Goal: Task Accomplishment & Management: Use online tool/utility

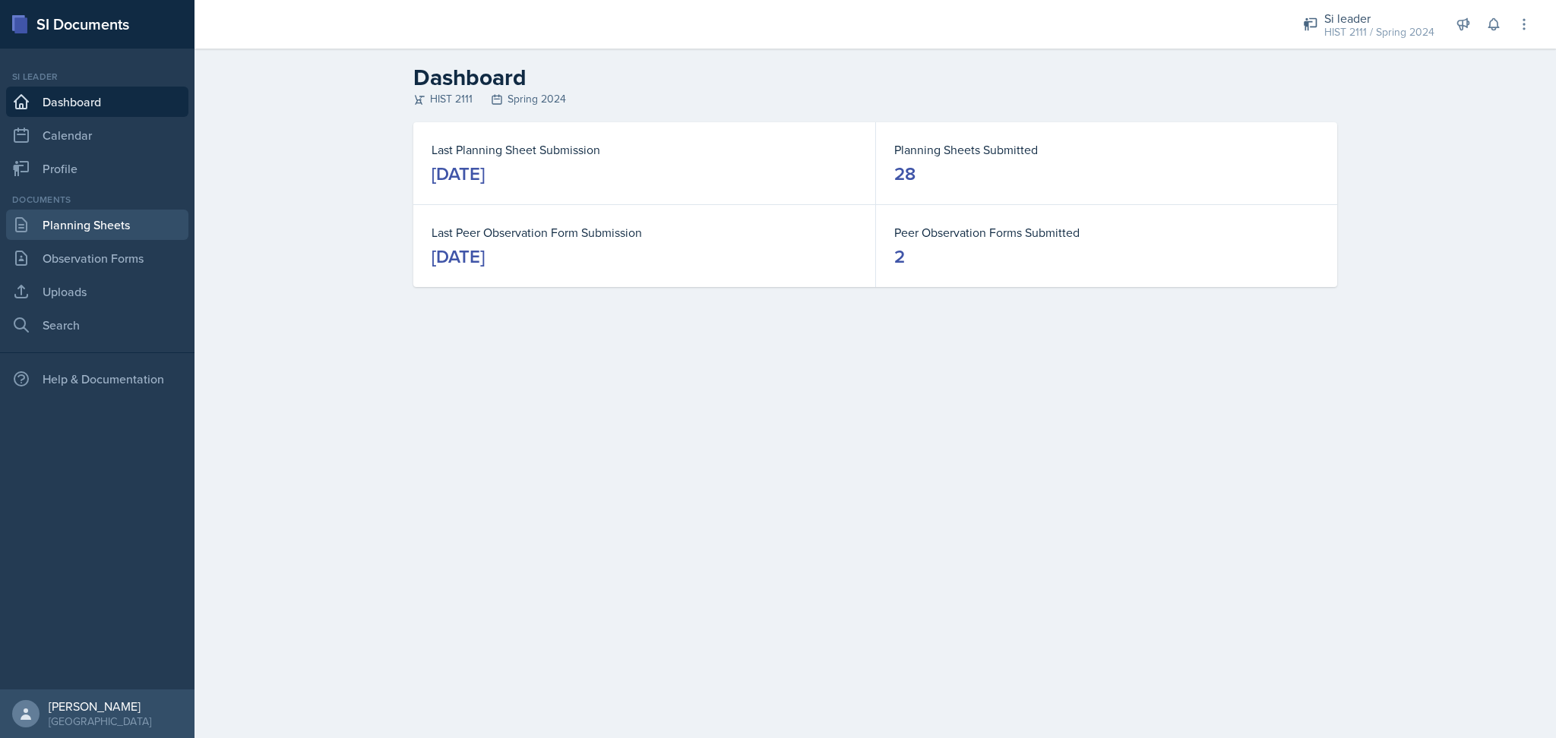
click at [114, 226] on link "Planning Sheets" at bounding box center [97, 225] width 182 height 30
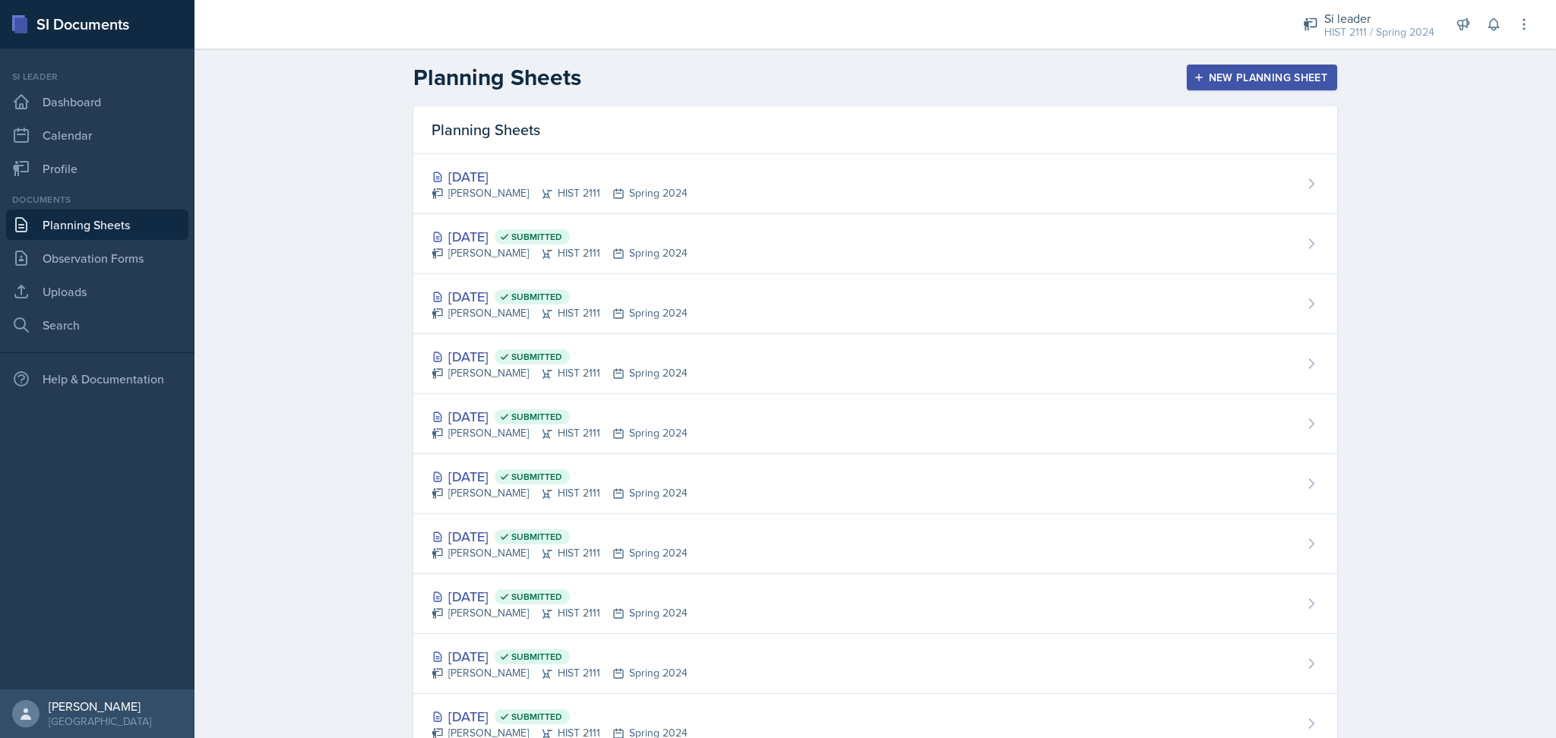
click at [1222, 77] on div "New Planning Sheet" at bounding box center [1262, 77] width 131 height 12
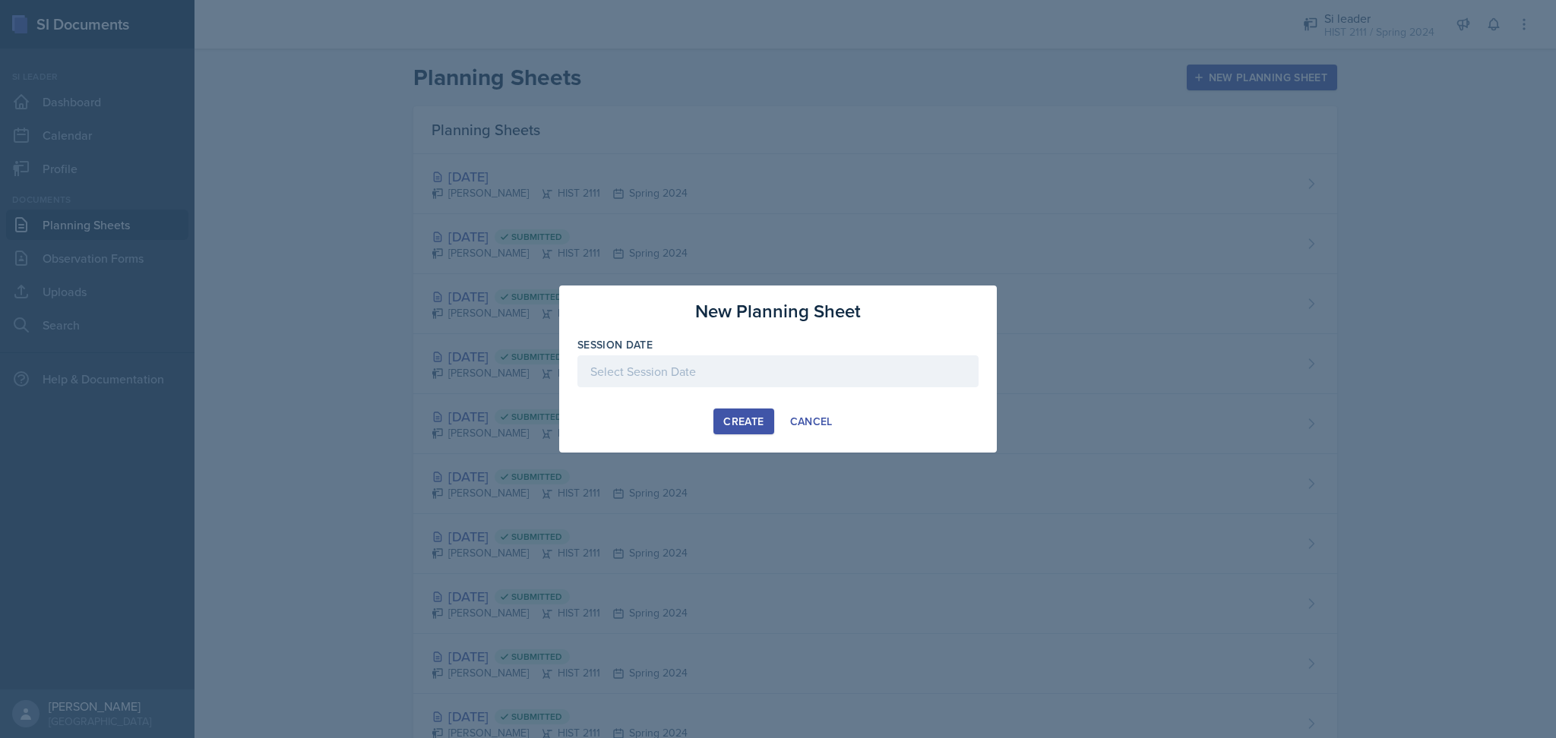
click at [672, 363] on div at bounding box center [777, 372] width 401 height 32
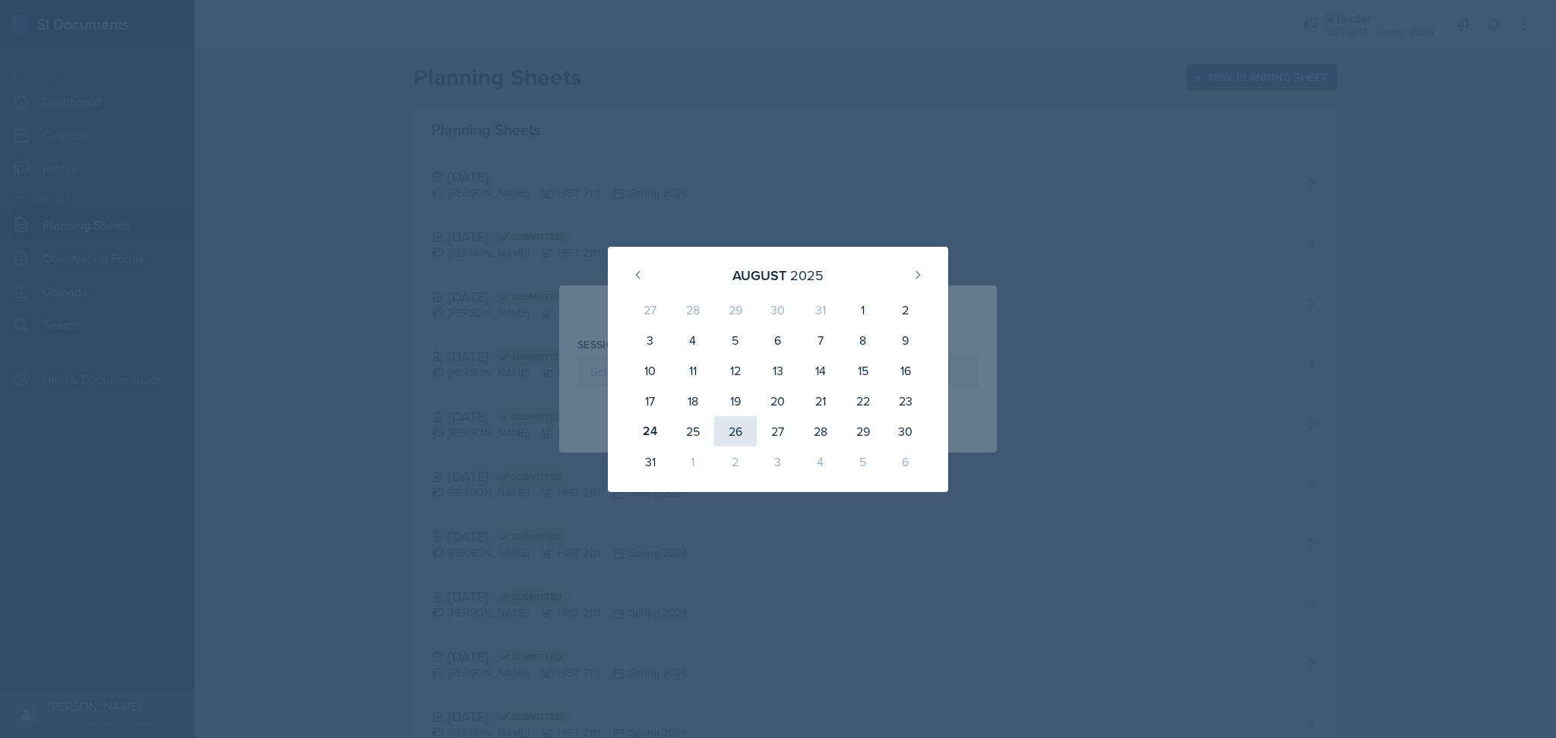
click at [727, 432] on div "26" at bounding box center [735, 431] width 43 height 30
type input "[DATE]"
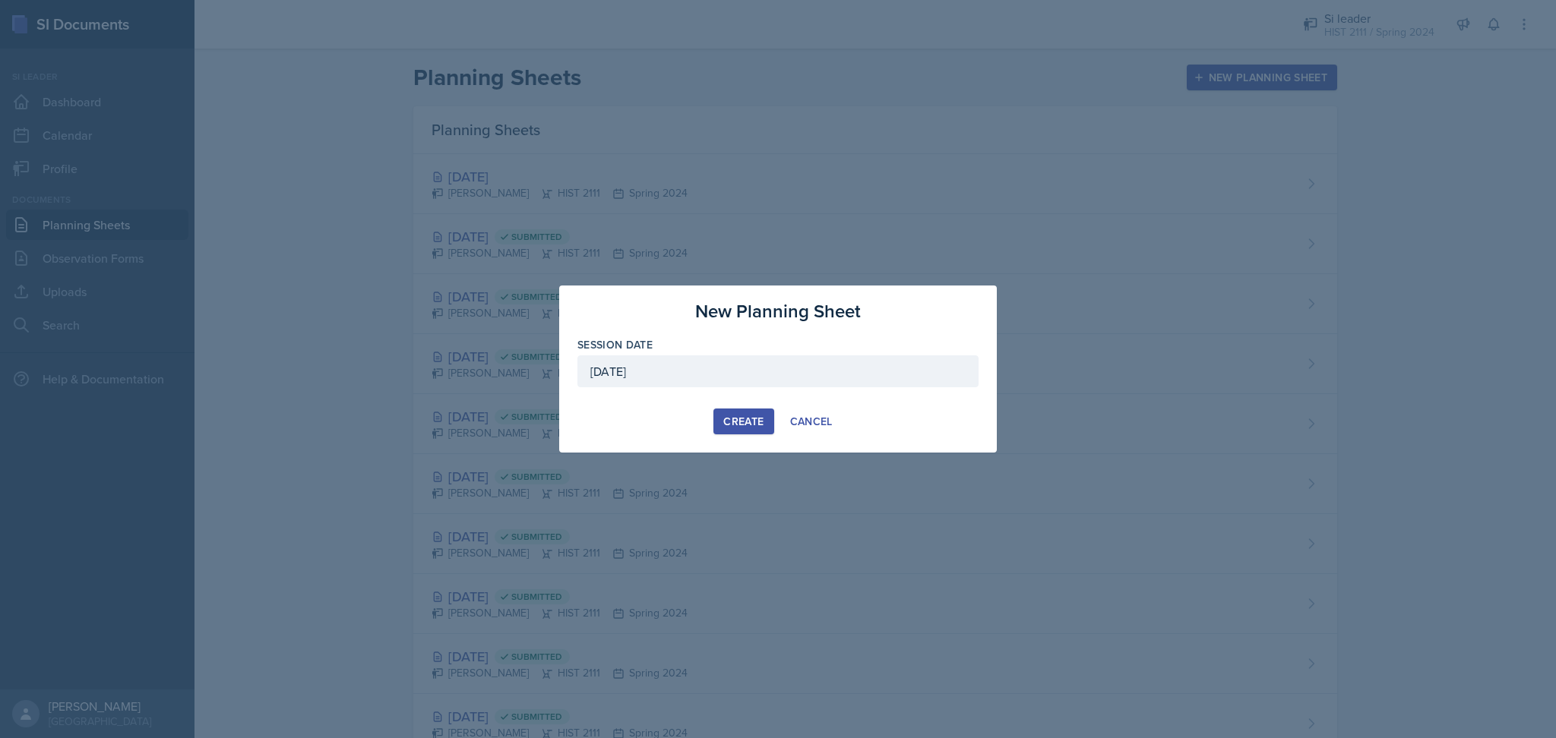
click at [740, 416] on div "Create" at bounding box center [743, 422] width 40 height 12
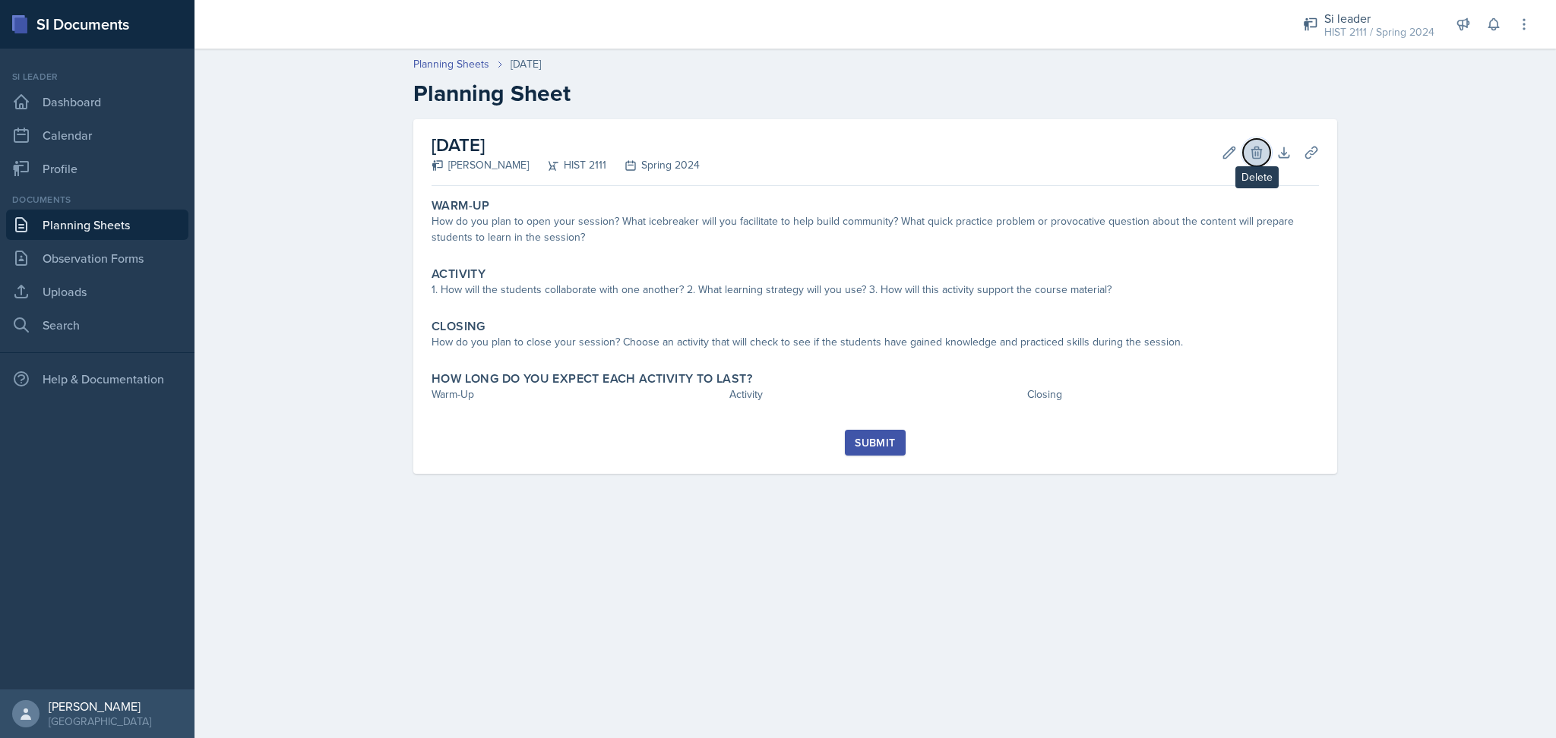
click at [1259, 151] on icon at bounding box center [1256, 152] width 15 height 15
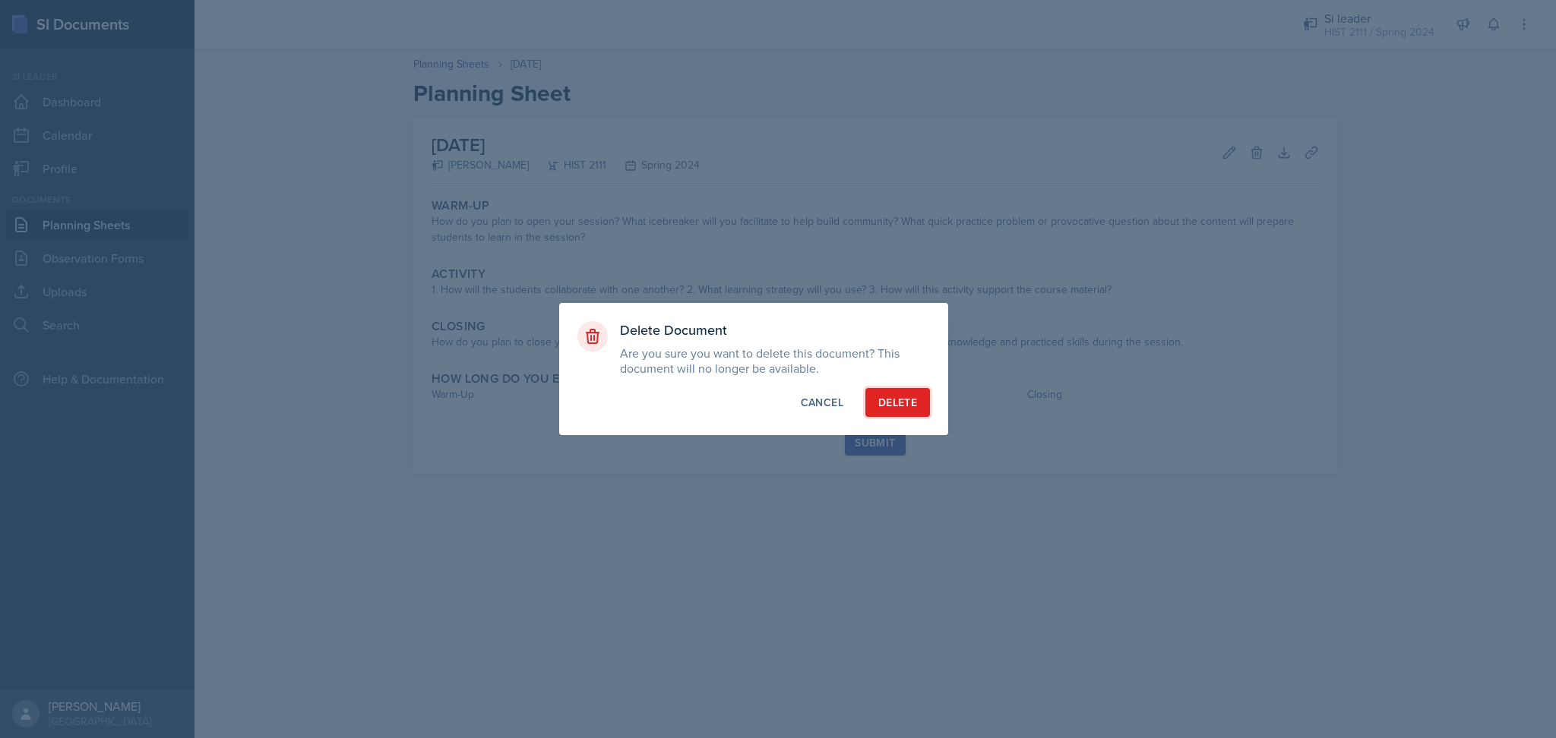
click at [897, 400] on div "Delete" at bounding box center [897, 402] width 39 height 15
click at [435, 59] on div at bounding box center [778, 369] width 1556 height 738
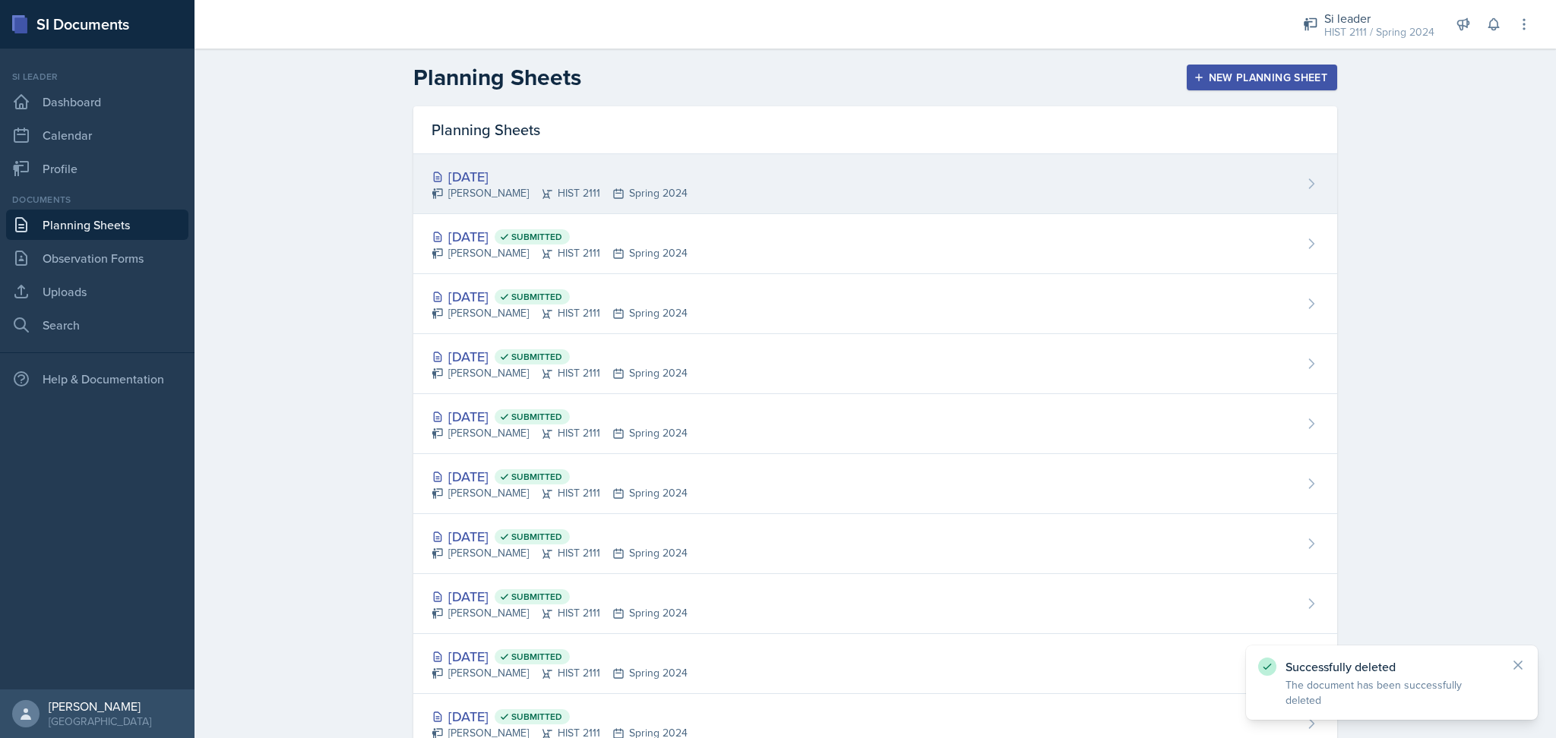
click at [638, 176] on div "[DATE]" at bounding box center [560, 176] width 256 height 21
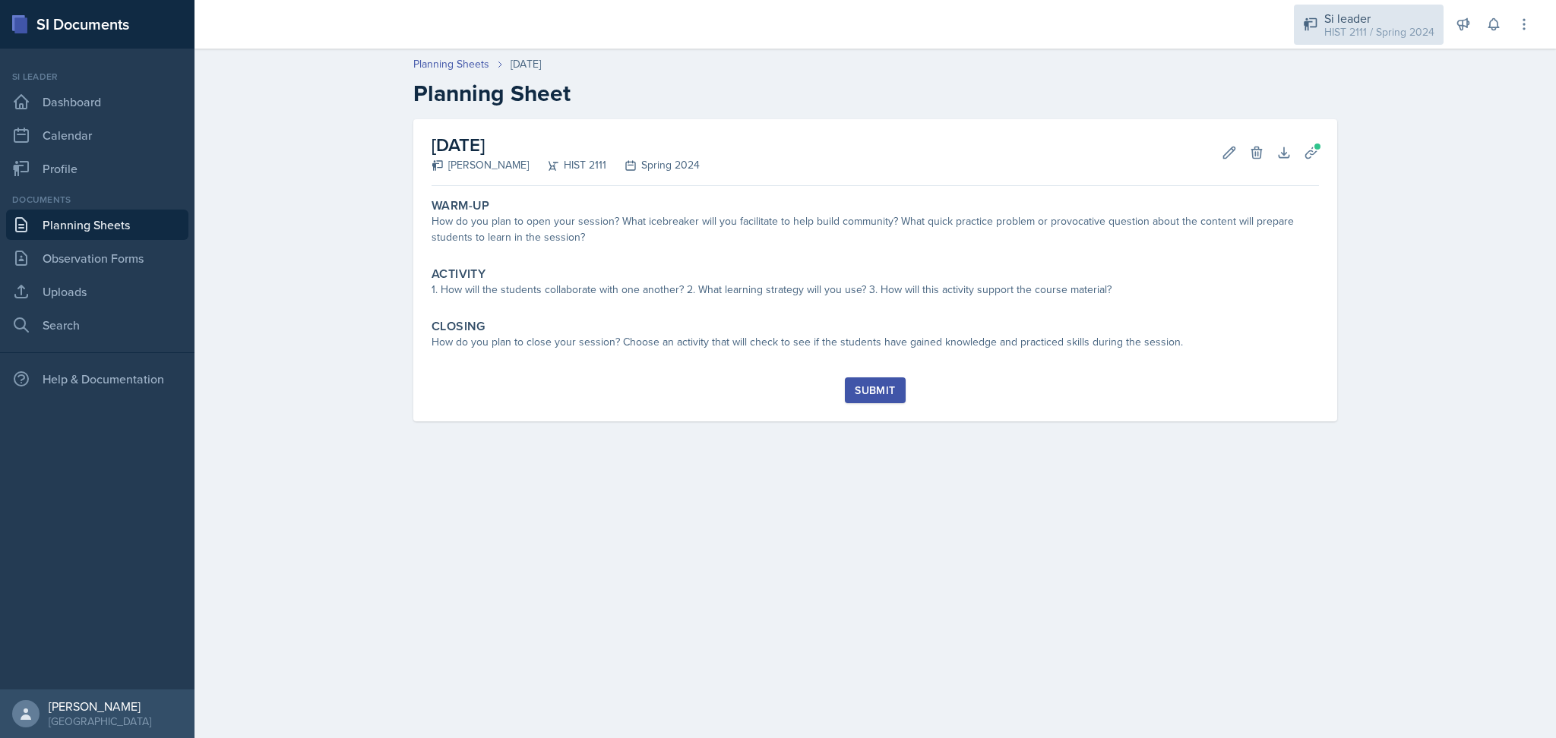
click at [1341, 25] on div "HIST 2111 / Spring 2024" at bounding box center [1379, 32] width 110 height 16
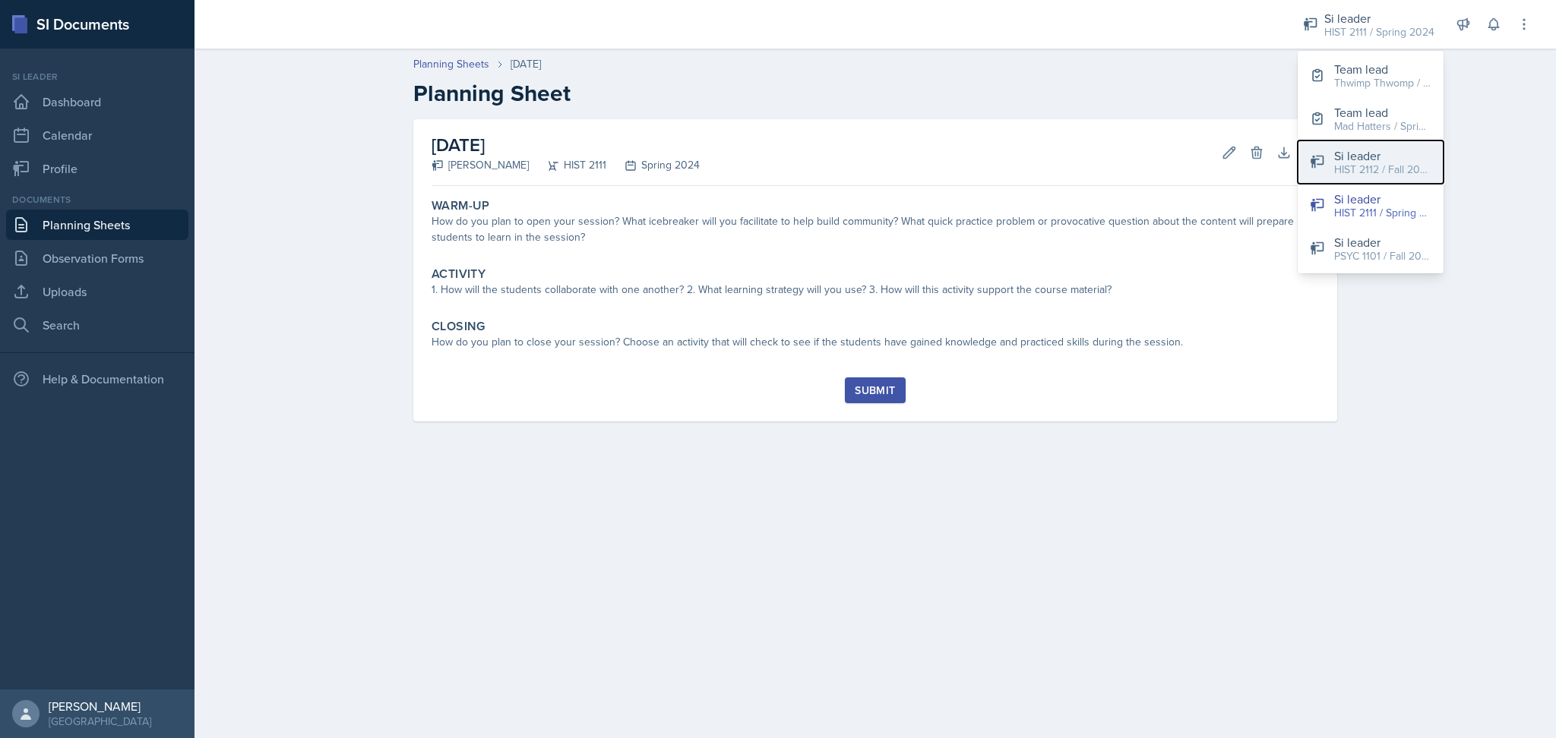
click at [1394, 172] on div "HIST 2112 / Fall 2025" at bounding box center [1382, 170] width 97 height 16
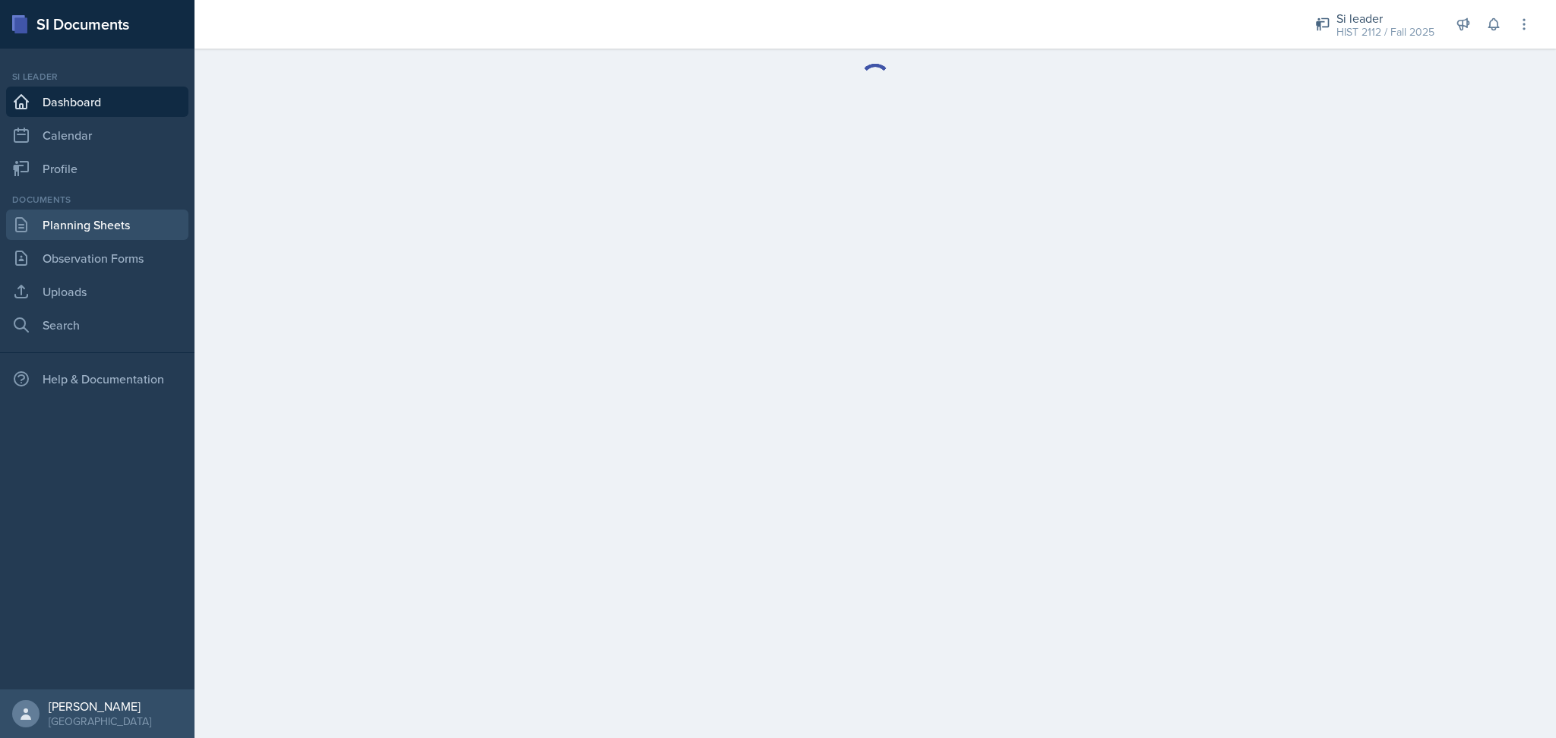
click at [137, 220] on link "Planning Sheets" at bounding box center [97, 225] width 182 height 30
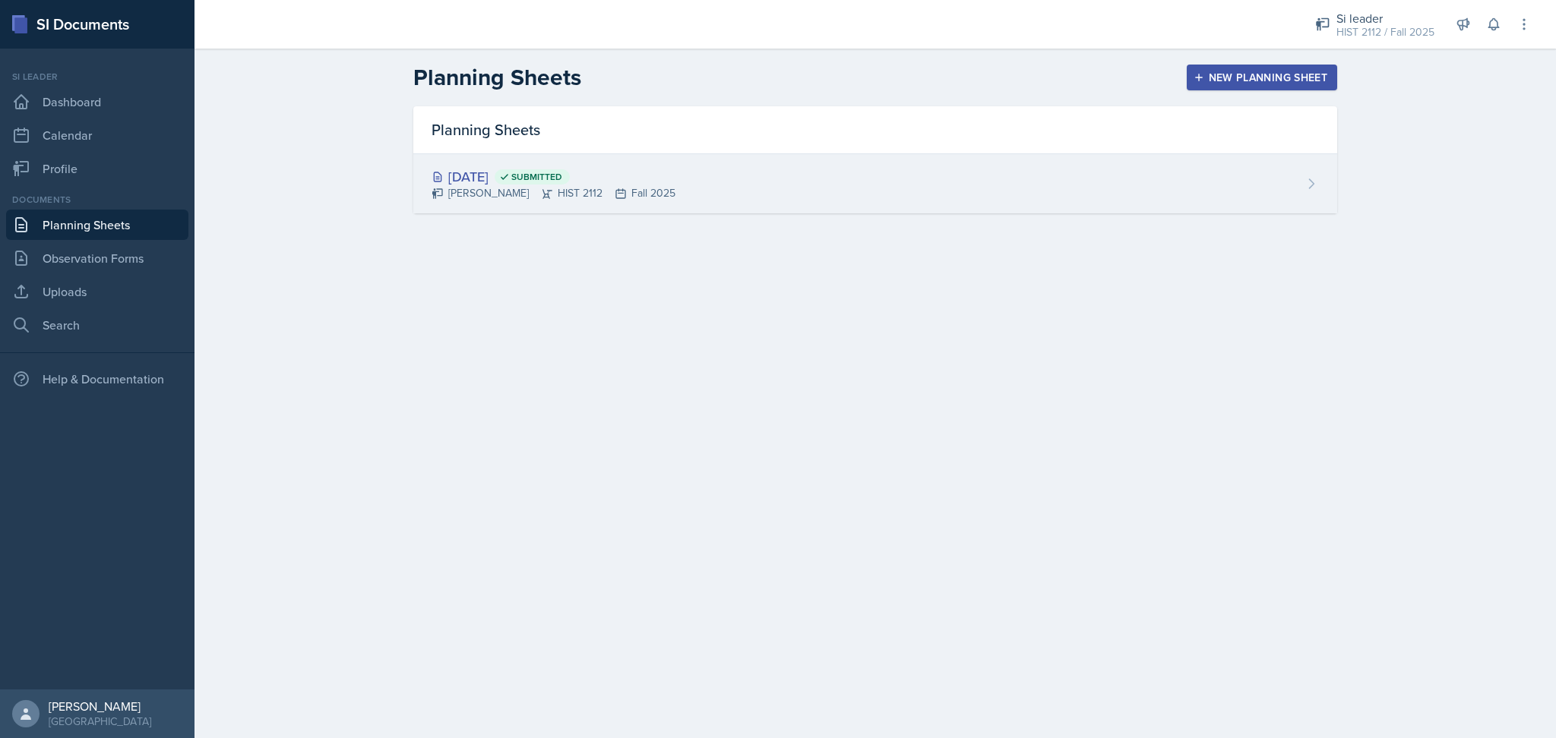
click at [1267, 210] on div "[DATE] Submitted [PERSON_NAME] HIST 2112 Fall 2025" at bounding box center [875, 183] width 924 height 59
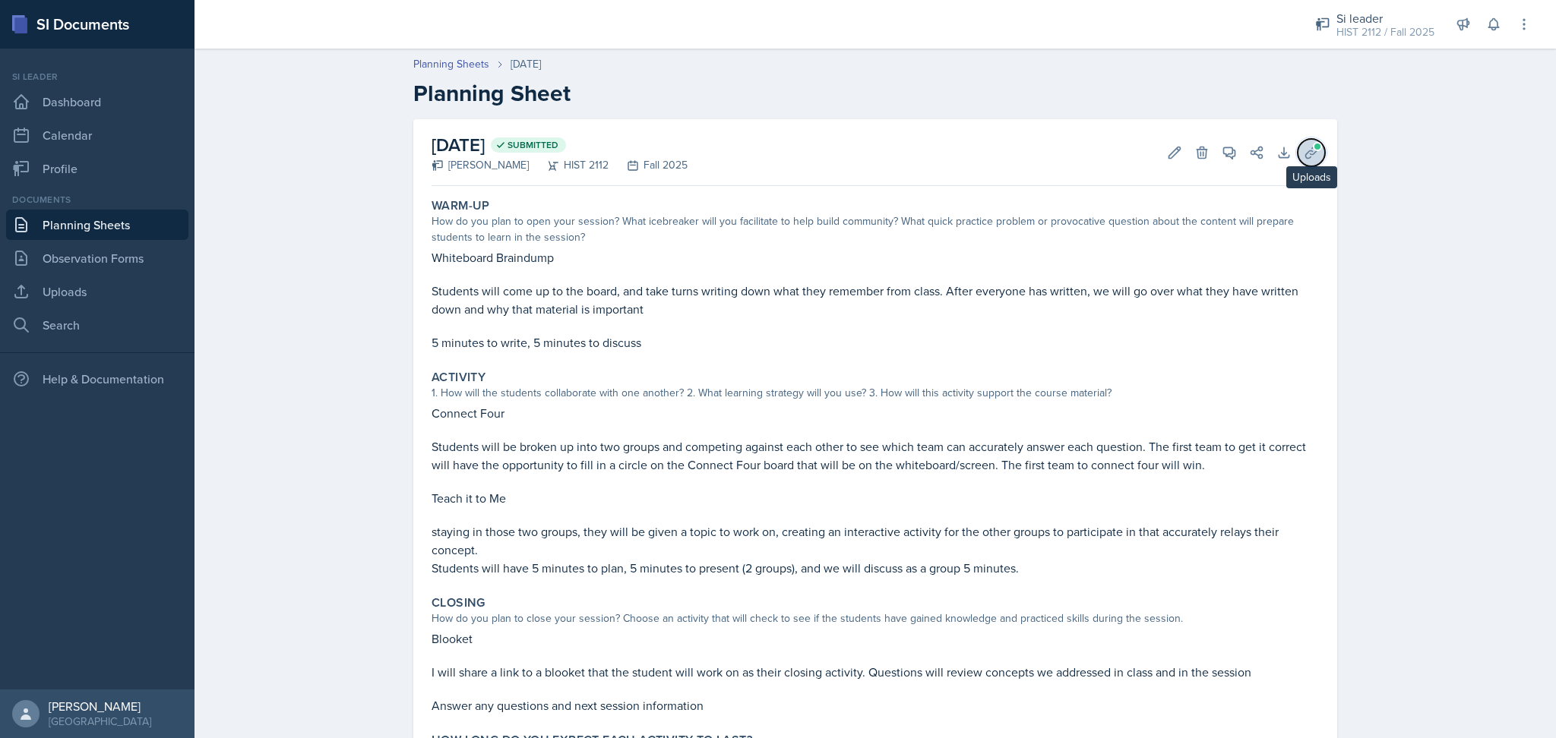
click at [1306, 155] on icon at bounding box center [1311, 152] width 15 height 15
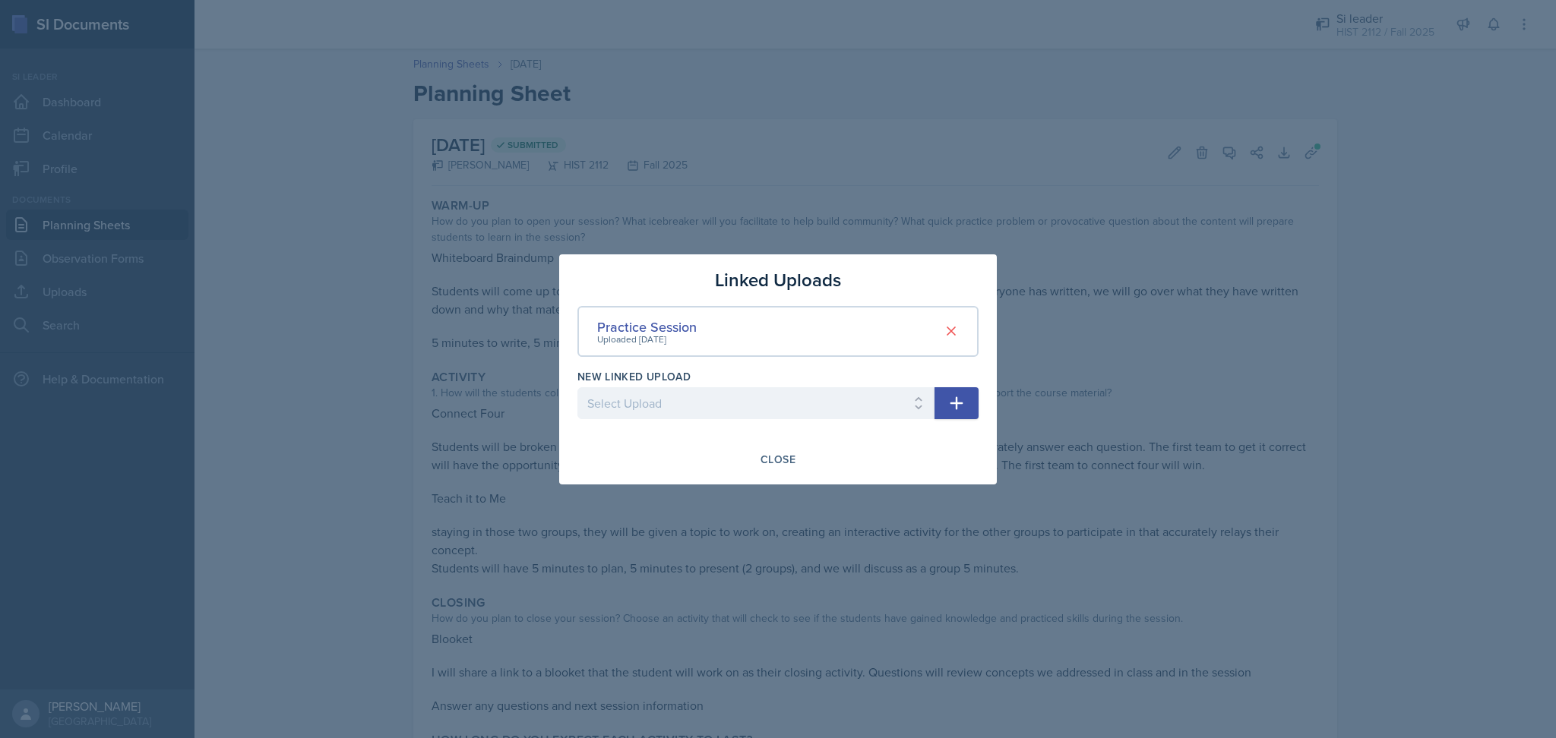
click at [1462, 308] on div at bounding box center [778, 369] width 1556 height 738
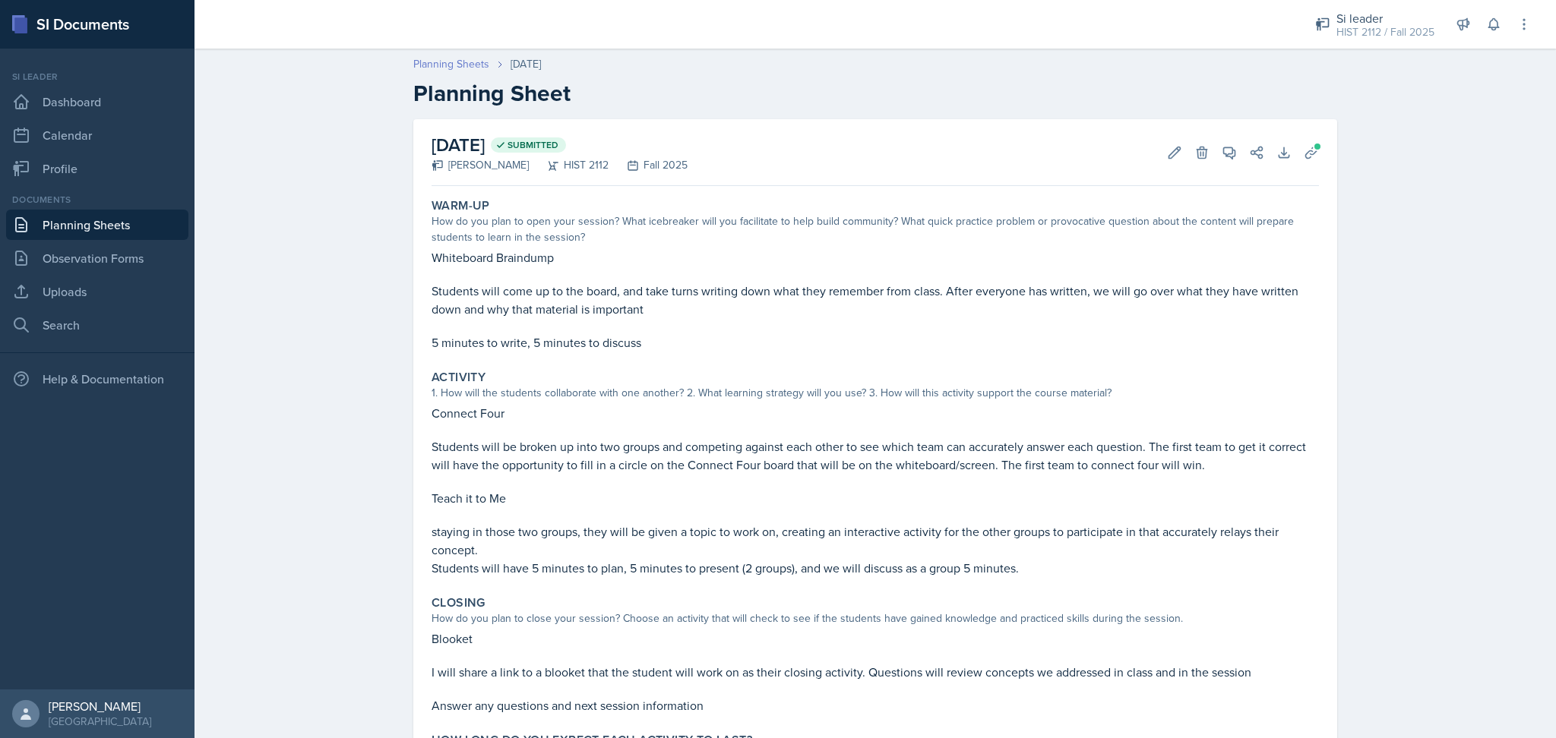
click at [457, 62] on link "Planning Sheets" at bounding box center [451, 64] width 76 height 16
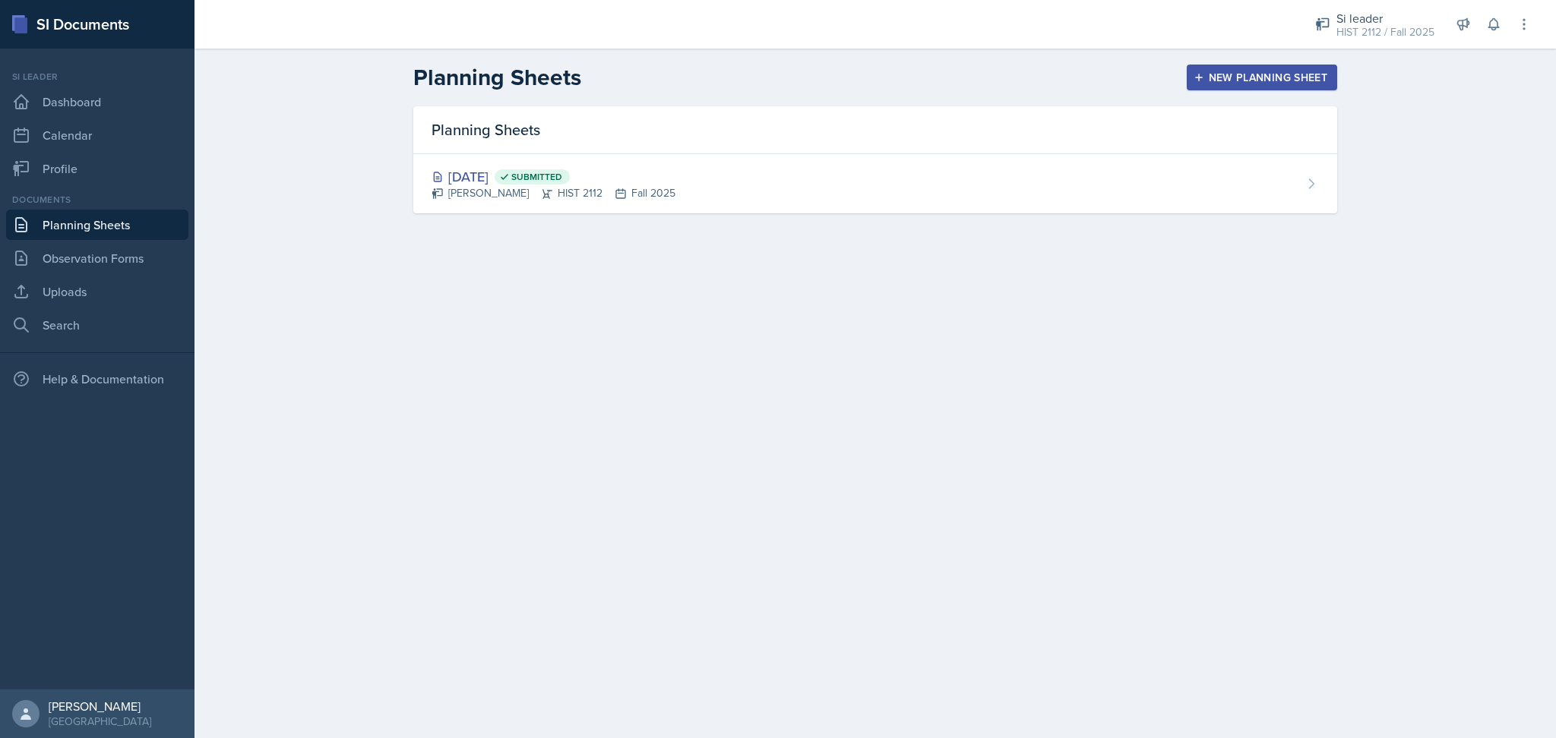
click at [1241, 75] on div "New Planning Sheet" at bounding box center [1262, 77] width 131 height 12
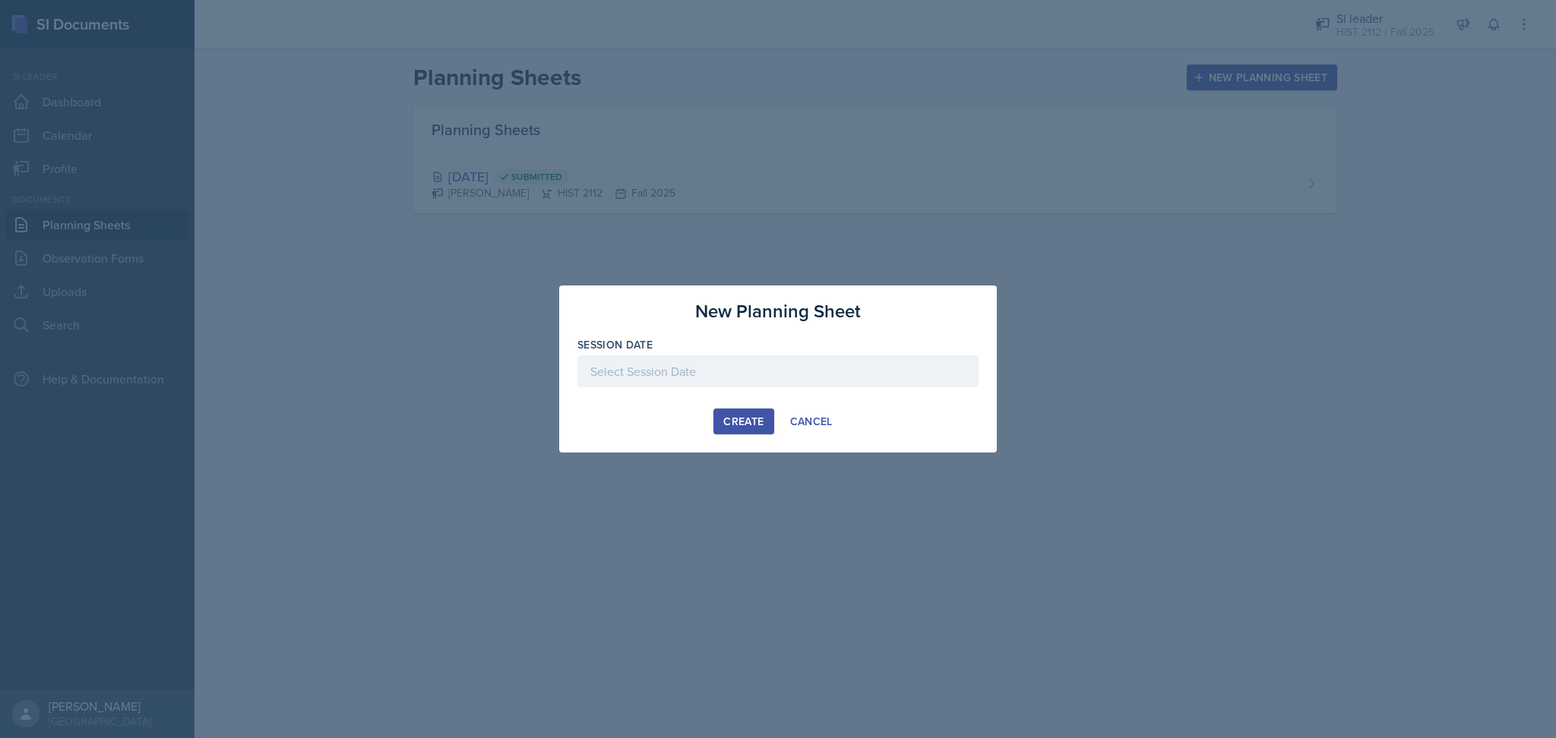
click at [681, 371] on div at bounding box center [777, 372] width 401 height 32
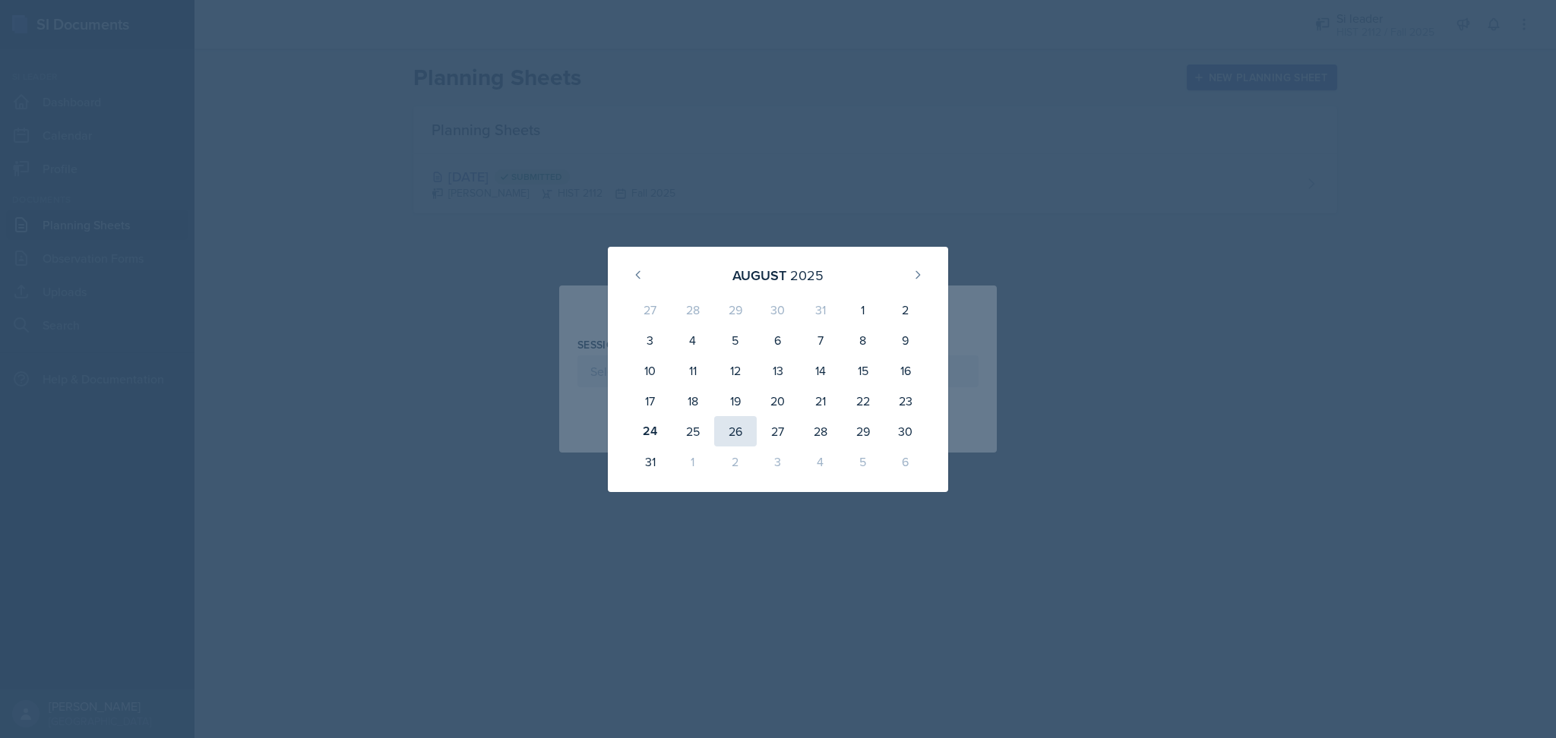
click at [728, 431] on div "26" at bounding box center [735, 431] width 43 height 30
type input "[DATE]"
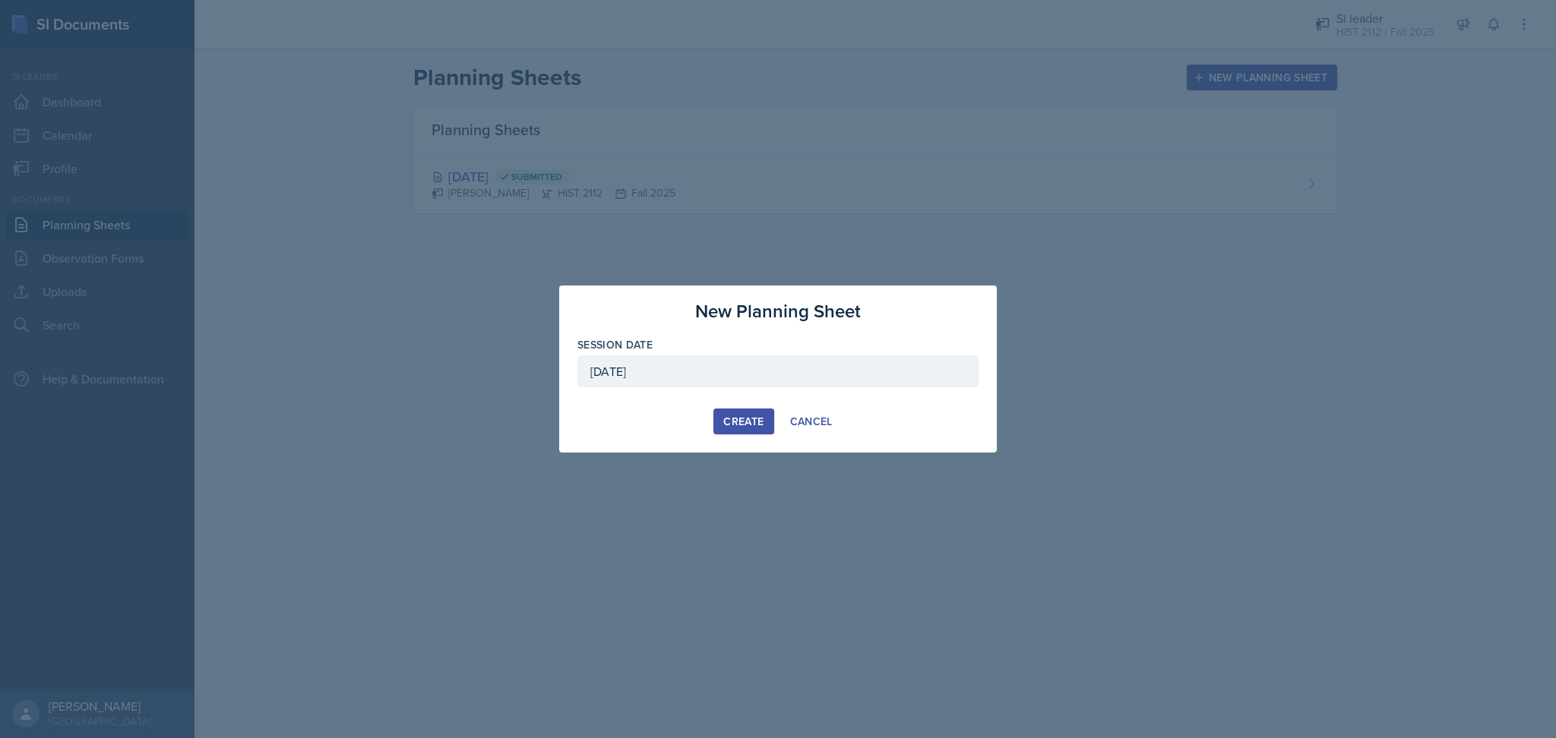
click at [738, 419] on div "Create" at bounding box center [743, 422] width 40 height 12
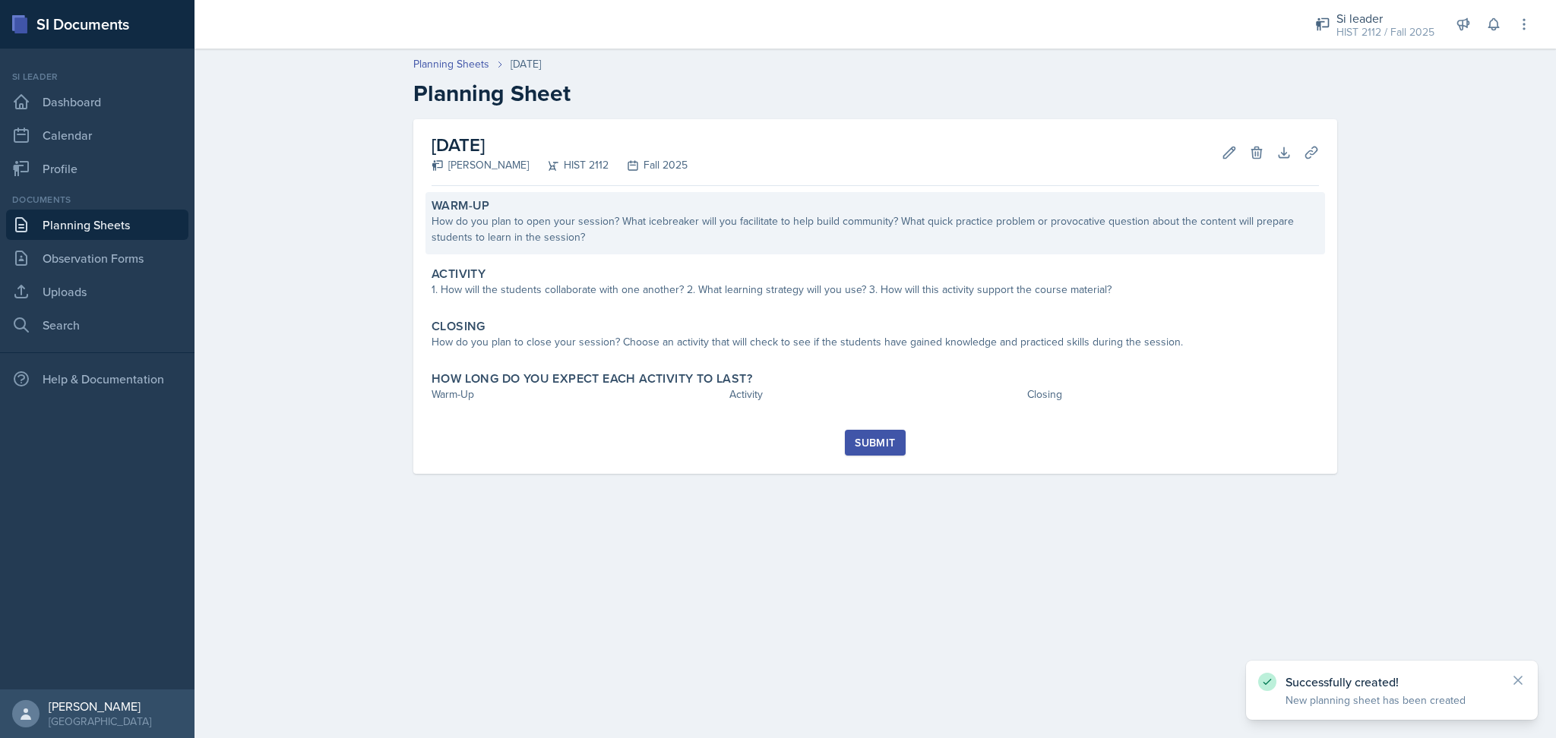
click at [678, 252] on div "Warm-Up How do you plan to open your session? What icebreaker will you facilita…" at bounding box center [875, 223] width 900 height 62
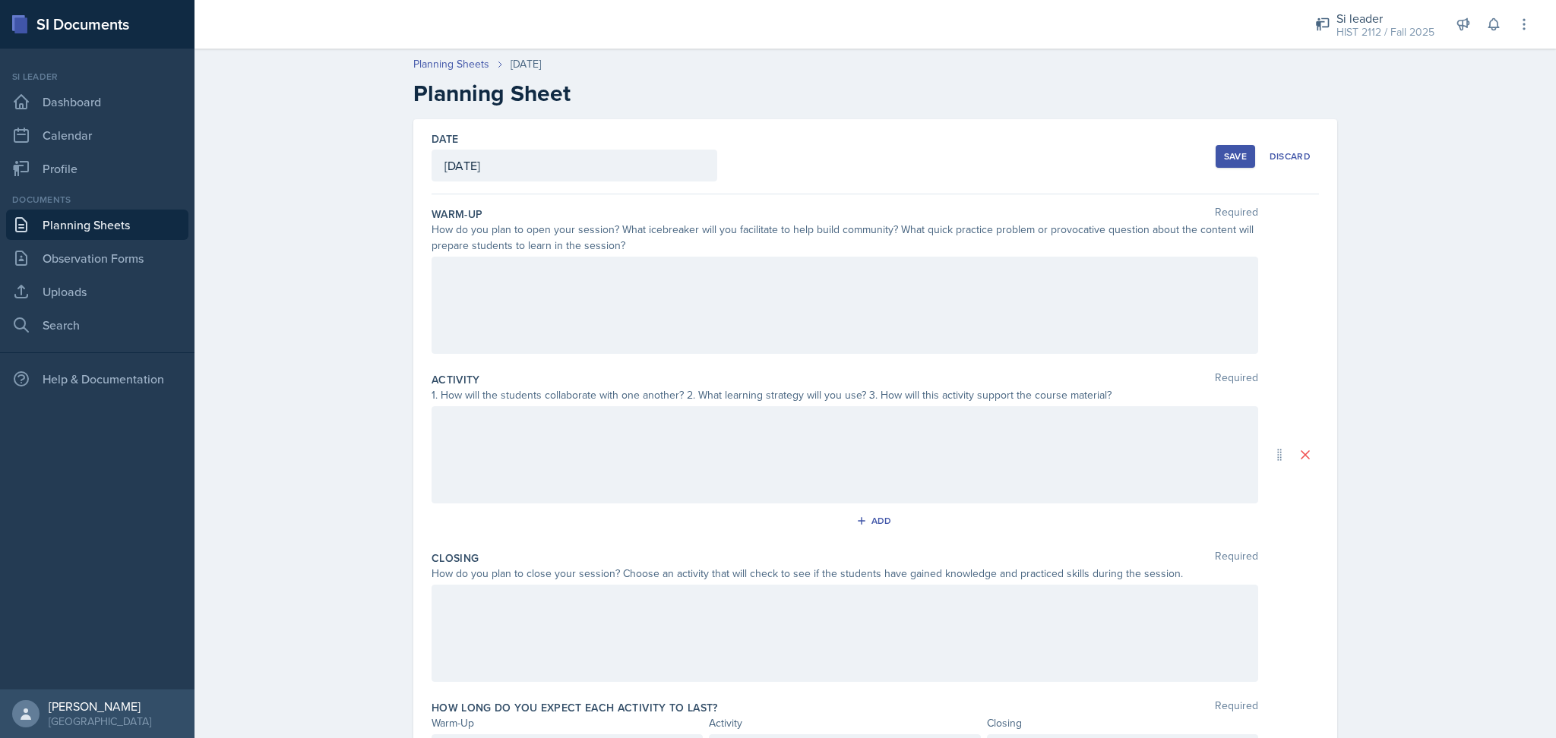
click at [695, 286] on div at bounding box center [845, 305] width 827 height 97
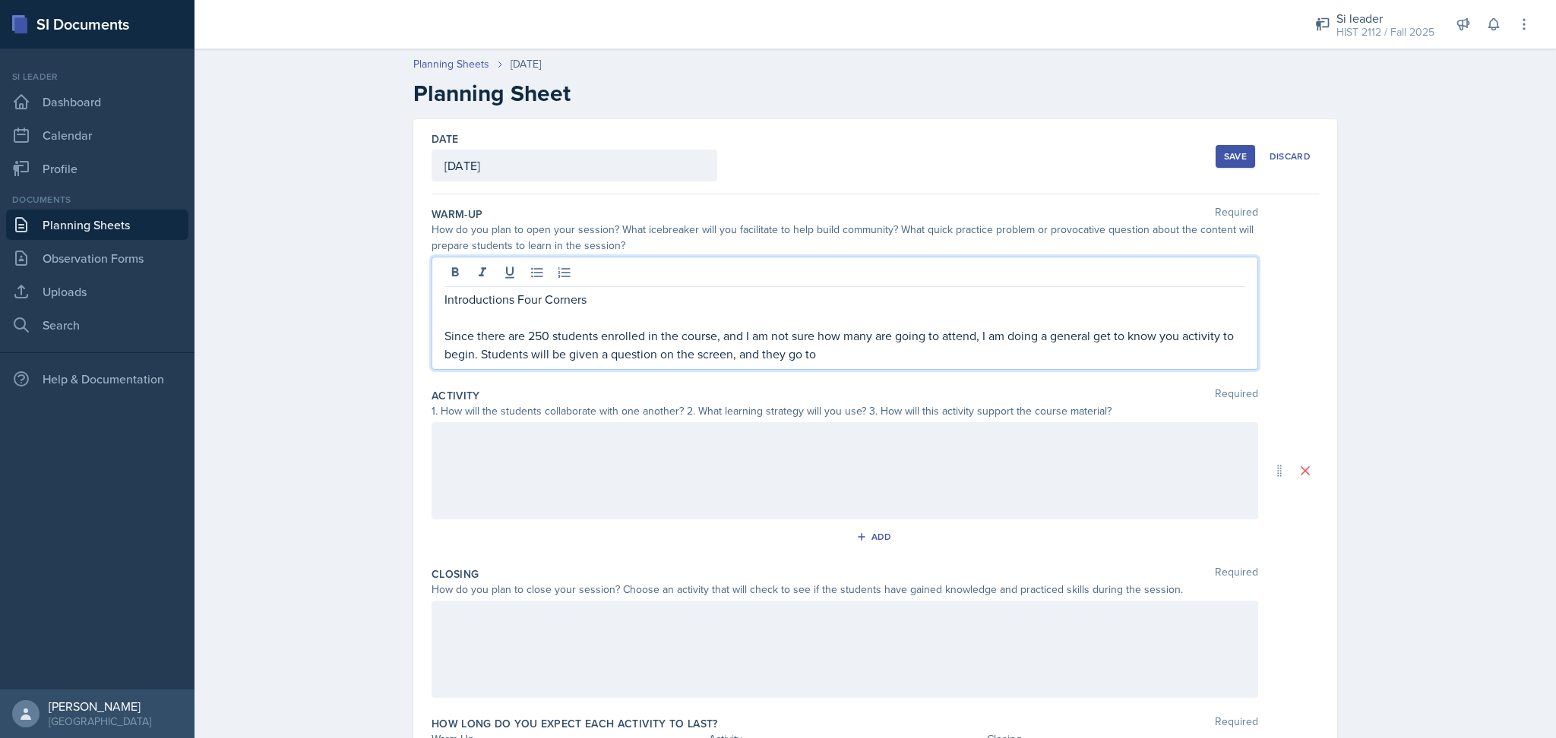
click at [601, 357] on p "Since there are 250 students enrolled in the course, and I am not sure how many…" at bounding box center [844, 345] width 801 height 36
click at [638, 356] on p "Since there are 250 students enrolled in the course, and I am not sure how many…" at bounding box center [844, 345] width 801 height 36
click at [823, 353] on p "Since there are 250 students enrolled in the course, and I am not sure how many…" at bounding box center [844, 345] width 801 height 36
click at [832, 359] on p "Since there are 250 students enrolled in the course, and I am not sure how many…" at bounding box center [844, 345] width 801 height 36
click at [916, 356] on p "Since there are 250 students enrolled in the course, and I am not sure how many…" at bounding box center [844, 345] width 801 height 36
